Goal: Communication & Community: Share content

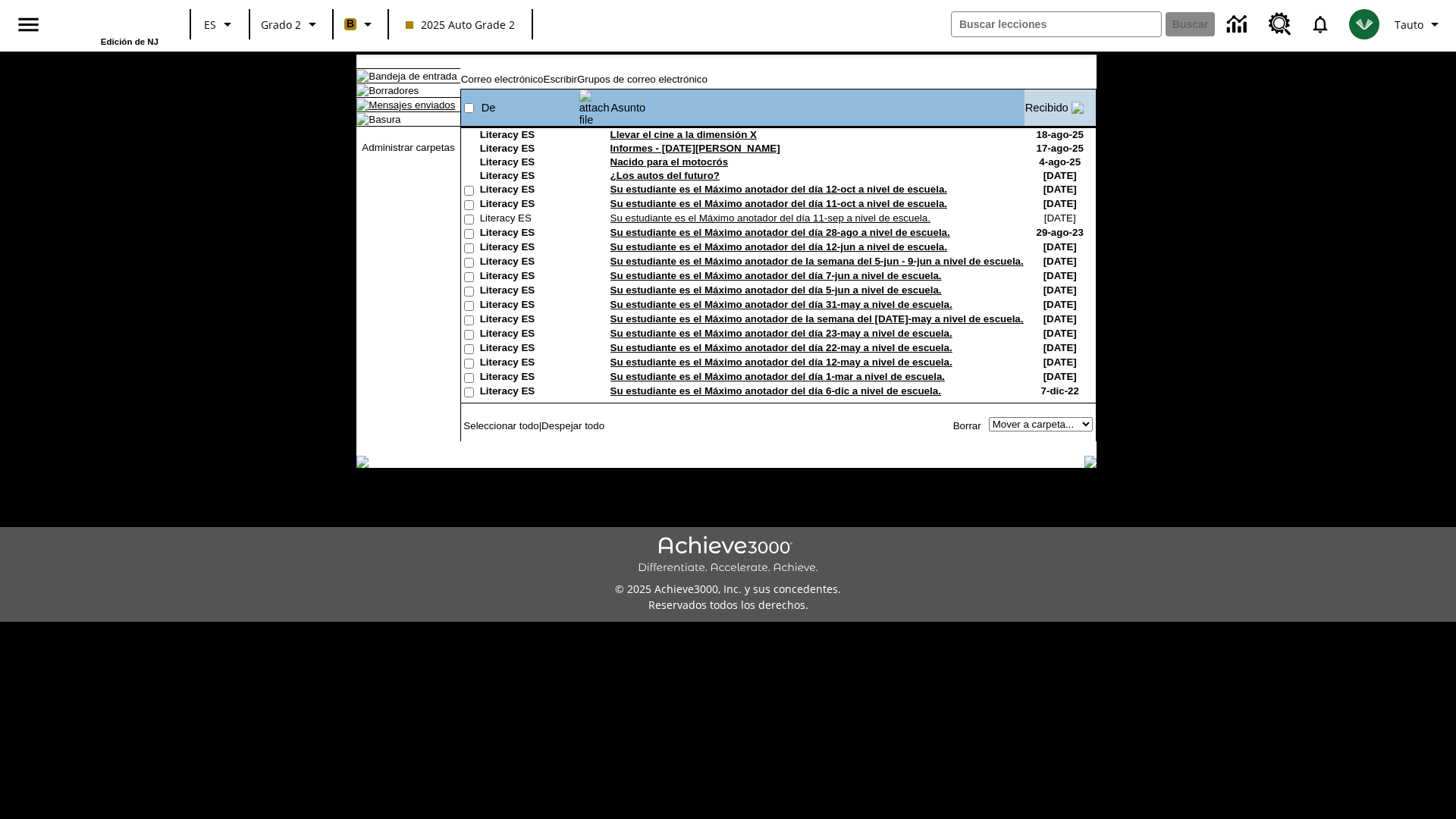
click at [404, 110] on link "Mensajes enviados" at bounding box center [412, 105] width 87 height 11
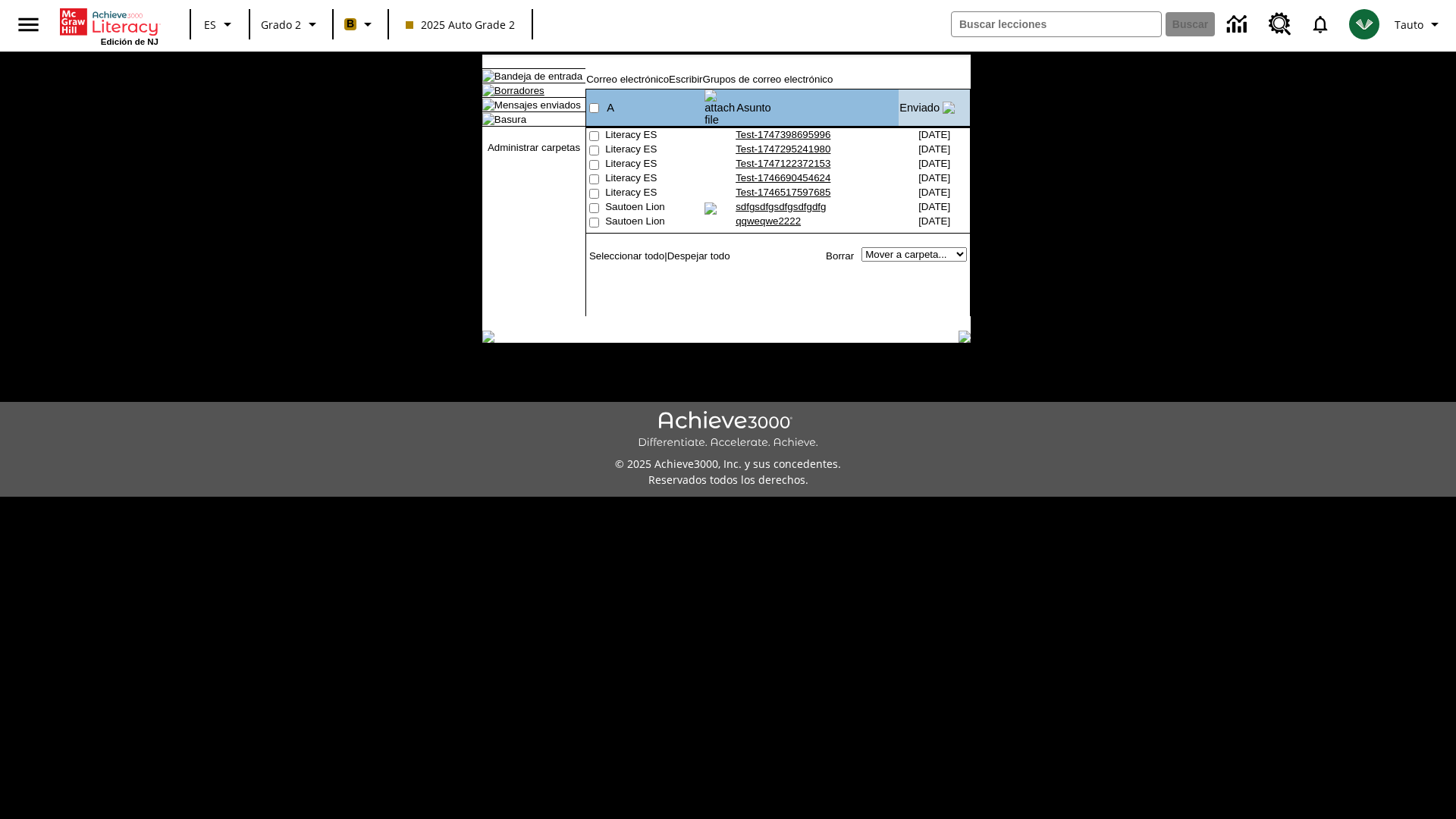
click at [508, 97] on link "Borradores" at bounding box center [519, 90] width 50 height 11
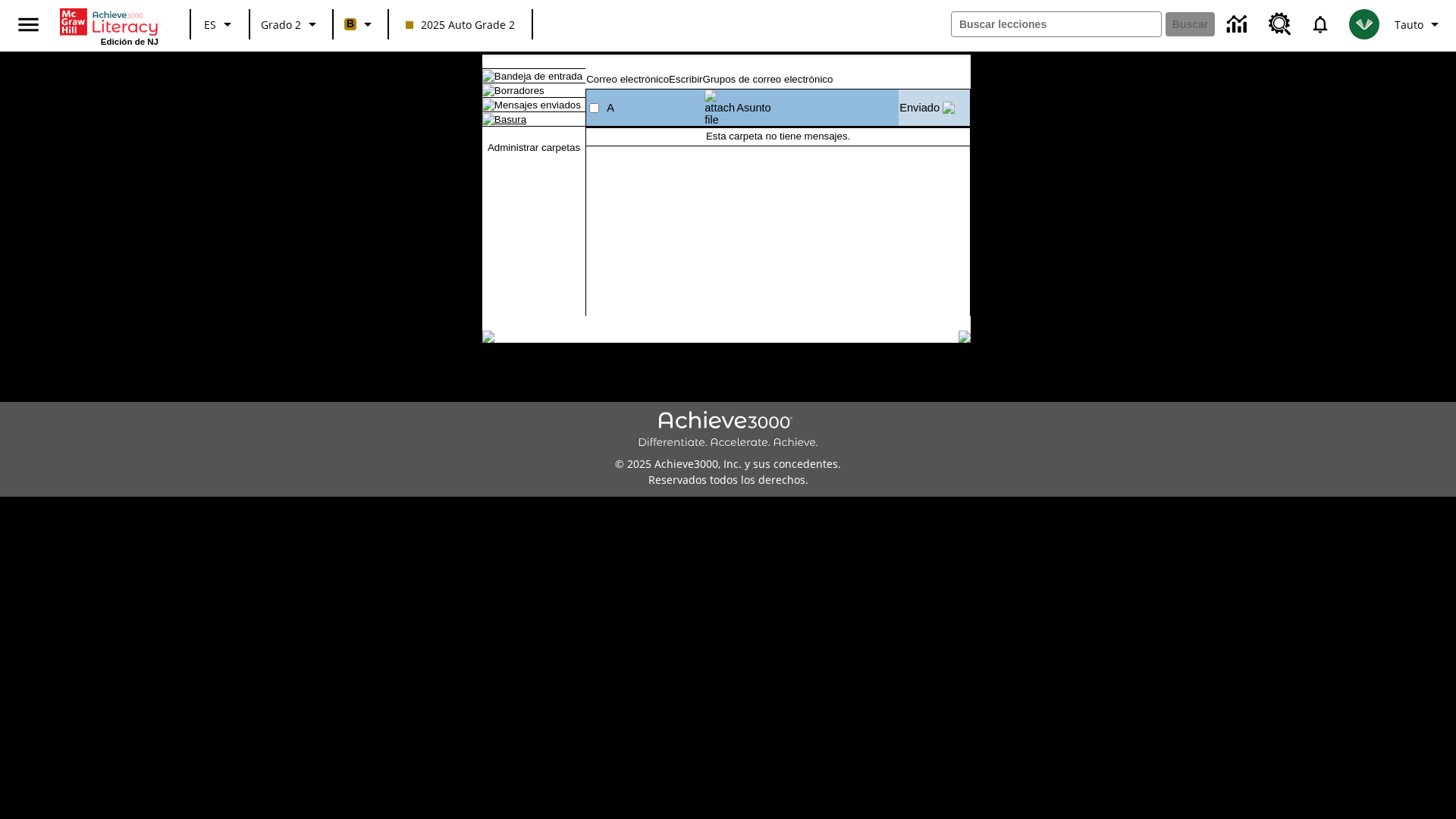
click at [498, 125] on link "Basura" at bounding box center [510, 120] width 32 height 11
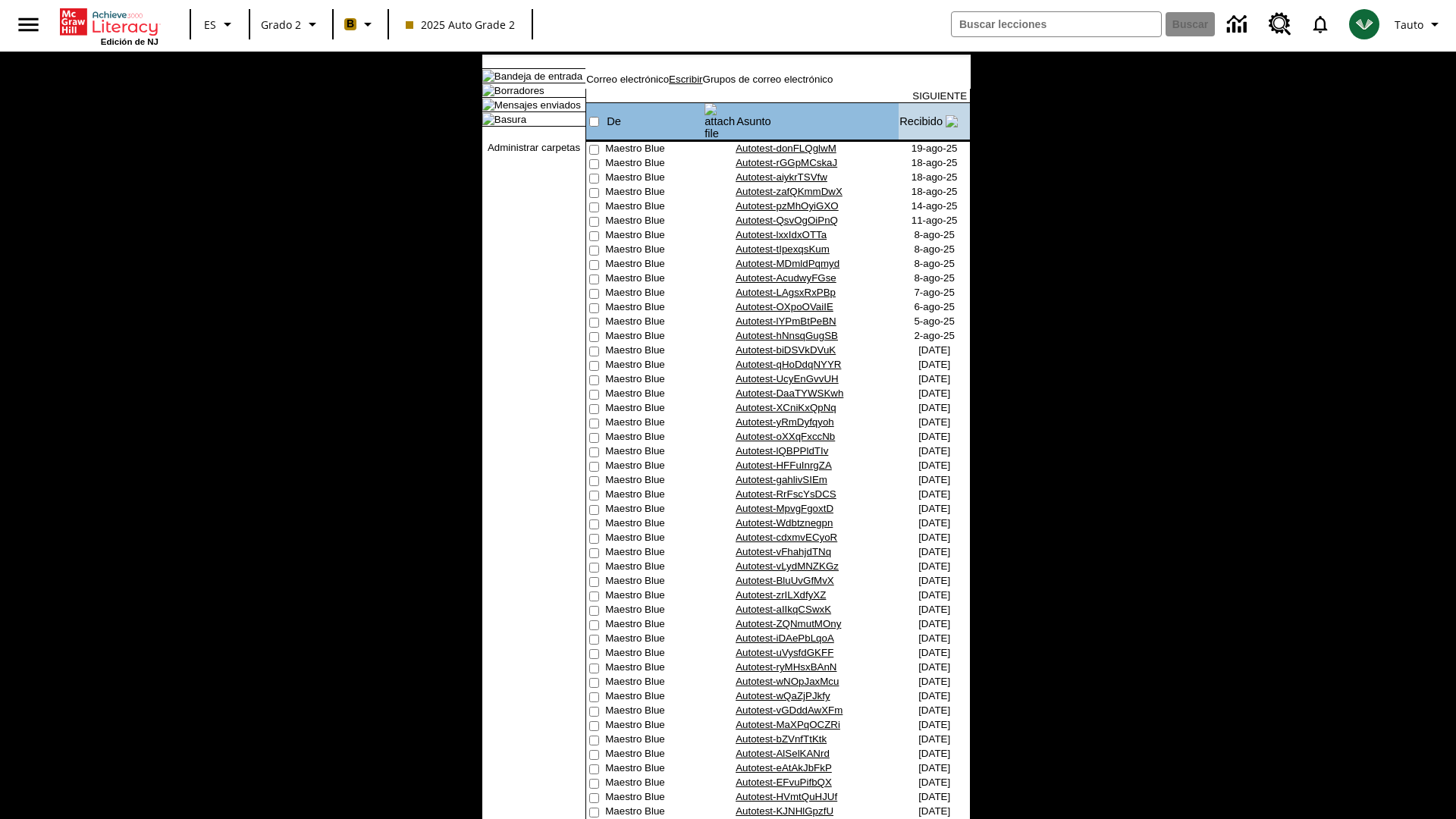
click at [702, 85] on link "Escribir" at bounding box center [686, 79] width 34 height 11
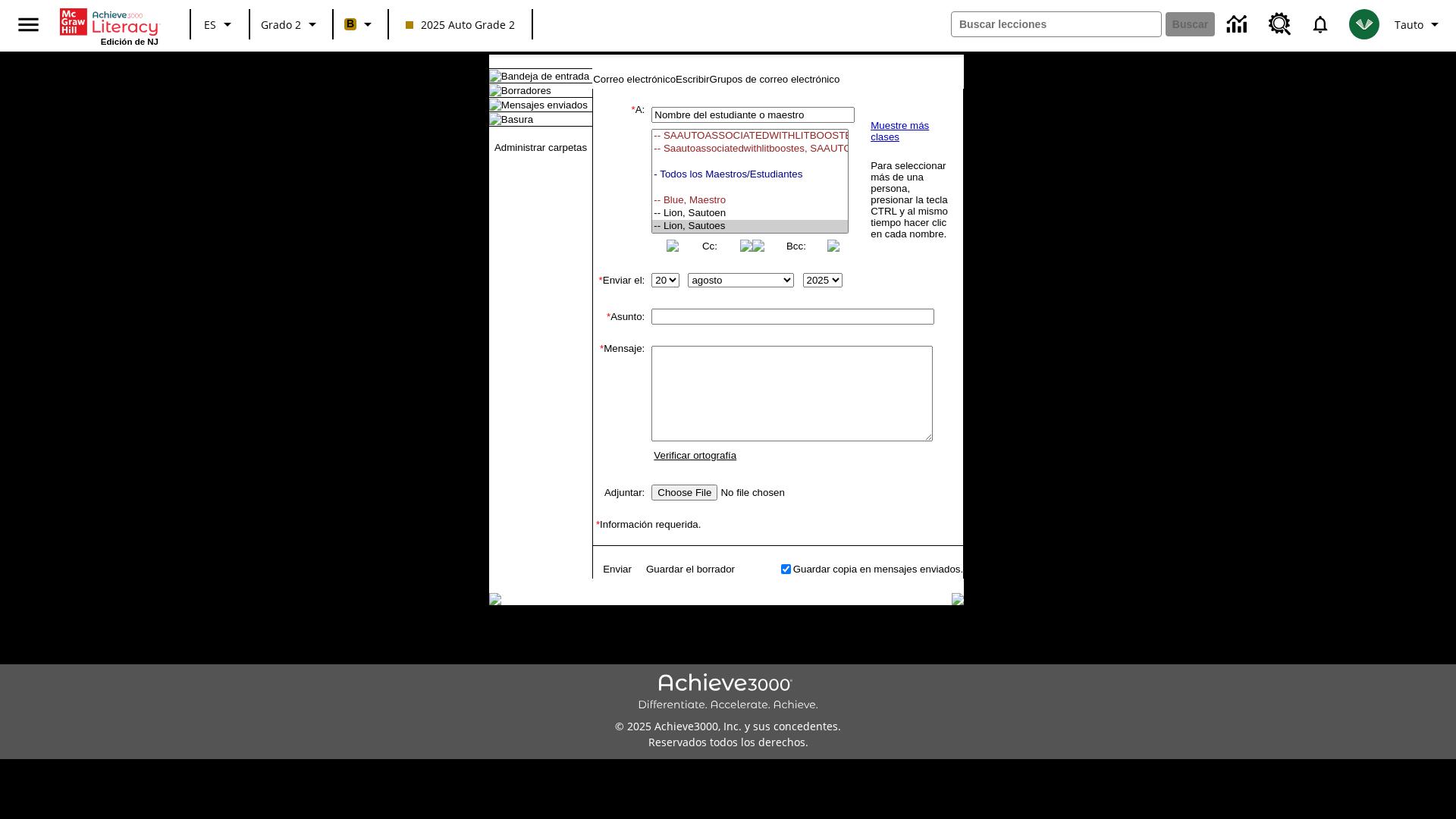
select select "U,21437111,1"
type input "Autotest-YeUMedyvZN"
type textarea "email body message"
click at [610, 575] on link "Enviar" at bounding box center [617, 569] width 29 height 11
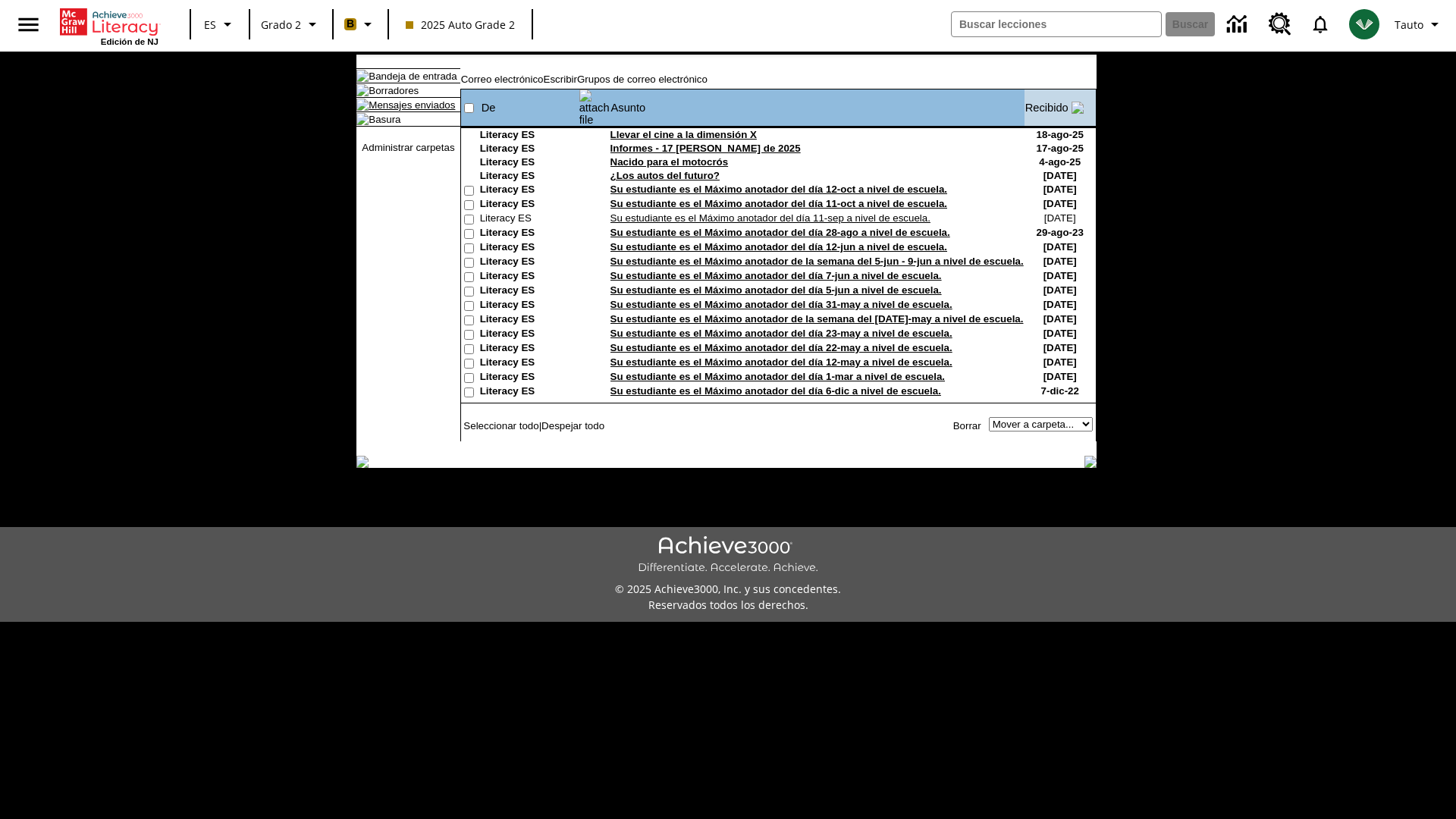
click at [404, 110] on link "Mensajes enviados" at bounding box center [412, 105] width 87 height 11
